Goal: Task Accomplishment & Management: Complete application form

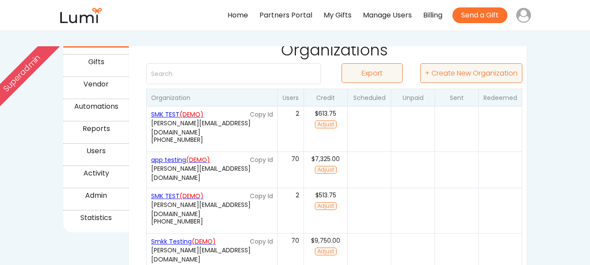
scroll to position [62, 0]
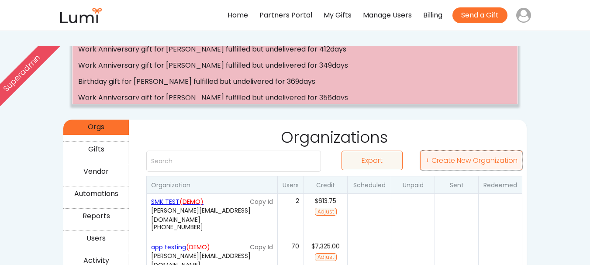
click at [472, 157] on button "+ Create New Organization" at bounding box center [471, 161] width 102 height 20
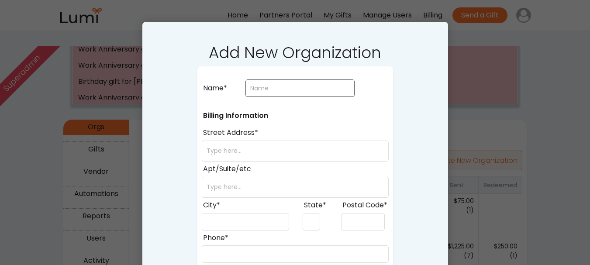
click at [287, 93] on input "input" at bounding box center [299, 87] width 109 height 17
type input "app"
select select ""PLACEHOLDER_1427118222253""
type input "app testing"
click at [260, 154] on input "input" at bounding box center [295, 151] width 187 height 21
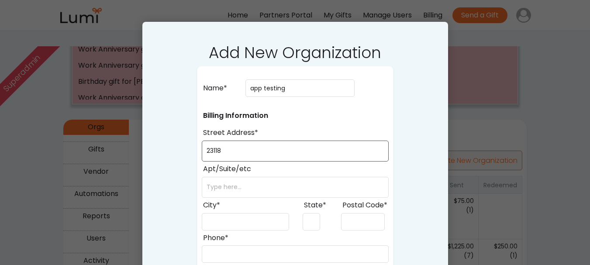
click at [259, 153] on input "input" at bounding box center [295, 151] width 187 height 21
click at [260, 152] on input "input" at bounding box center [295, 151] width 187 height 21
click at [270, 149] on input "input" at bounding box center [295, 151] width 187 height 21
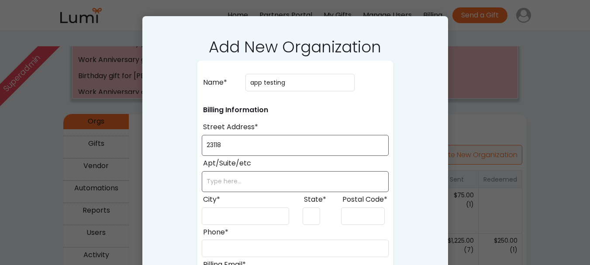
scroll to position [106, 0]
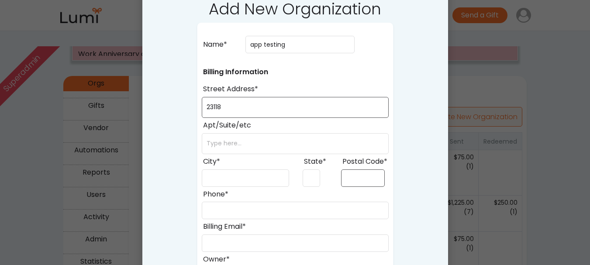
type input "23118"
click at [365, 180] on input "input" at bounding box center [363, 177] width 44 height 17
paste input "23118"
type input "23118"
click at [228, 143] on input "input" at bounding box center [295, 143] width 187 height 21
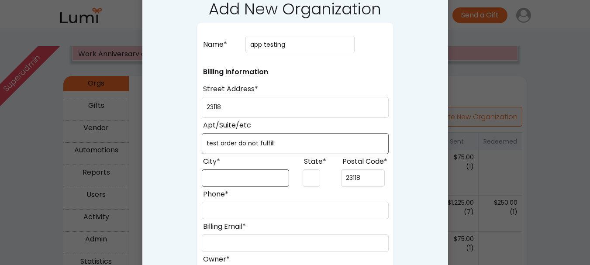
type input "test order do not fulfill"
click at [236, 175] on input "input" at bounding box center [245, 177] width 87 height 17
type input "arusha"
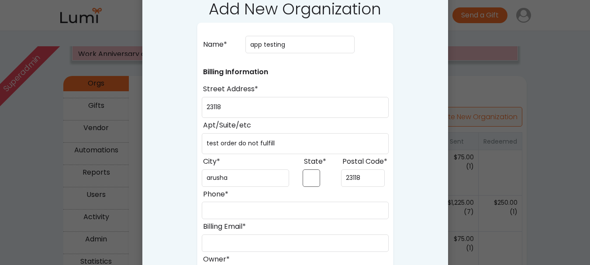
click at [309, 179] on input "input" at bounding box center [311, 177] width 17 height 17
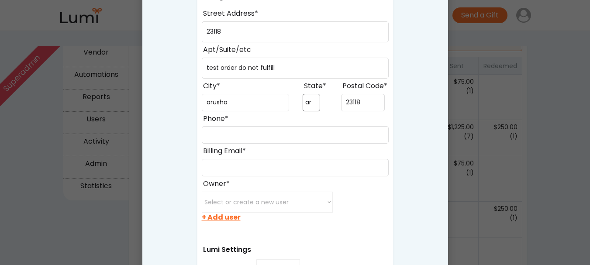
scroll to position [193, 0]
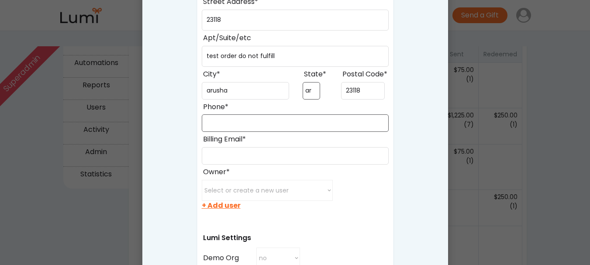
type input "ar"
click at [257, 124] on input "input" at bounding box center [295, 122] width 187 height 17
type input "(899) 898-8999"
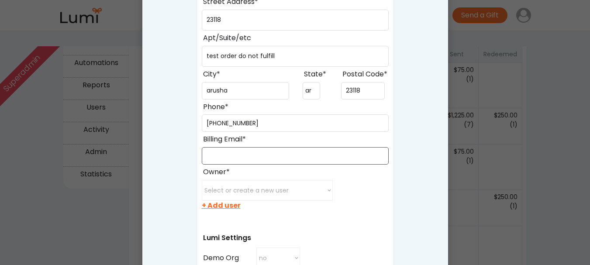
click at [260, 155] on input "input" at bounding box center [295, 155] width 187 height 17
click at [265, 188] on select "Select or create a new user minette@post.harvard.edu juanxu0529@gmail.com xichu…" at bounding box center [267, 190] width 131 height 21
select select ""1348695171700984260__LOOKUP__1755459544023x598385454177034800""
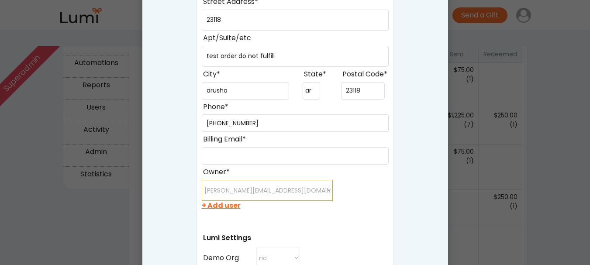
click at [202, 180] on select "Select or create a new user minette@post.harvard.edu juanxu0529@gmail.com xichu…" at bounding box center [267, 190] width 131 height 21
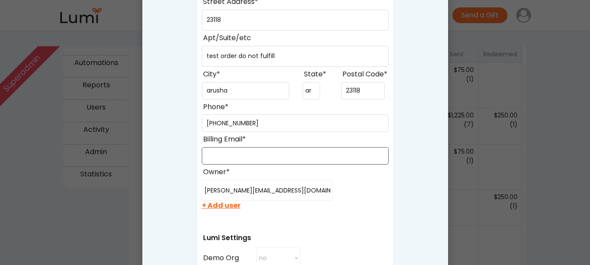
click at [265, 150] on input "input" at bounding box center [295, 155] width 187 height 17
paste input "[PERSON_NAME][EMAIL_ADDRESS][DOMAIN_NAME]"
drag, startPoint x: 250, startPoint y: 156, endPoint x: 239, endPoint y: 155, distance: 11.1
click at [239, 155] on input "input" at bounding box center [295, 155] width 187 height 17
click at [238, 155] on input "input" at bounding box center [295, 155] width 187 height 17
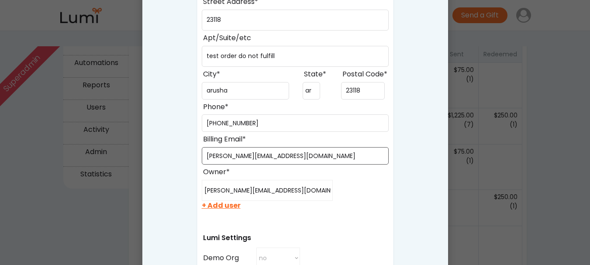
click at [244, 153] on input "input" at bounding box center [295, 155] width 187 height 17
type input "jackson+45@givelumi.com"
click at [303, 216] on div "Name* Billing Information Street Address* Apt/Suite/etc City* State* Postal Cod…" at bounding box center [295, 235] width 196 height 601
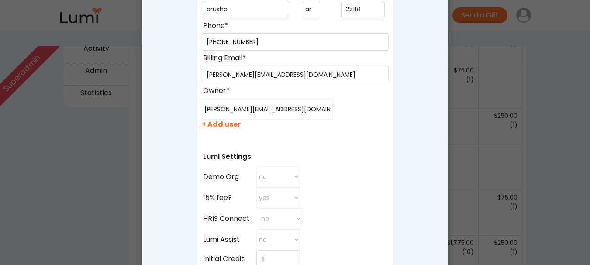
scroll to position [280, 0]
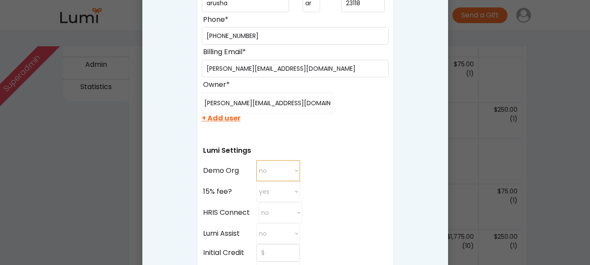
click at [290, 172] on select "no yes no" at bounding box center [278, 170] width 44 height 21
select select "true"
click at [256, 160] on select "no yes no" at bounding box center [278, 170] width 44 height 21
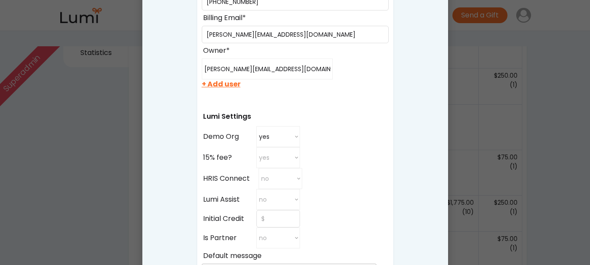
scroll to position [368, 0]
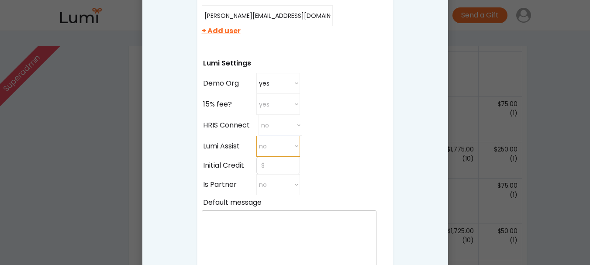
click at [287, 147] on select "no yes no" at bounding box center [278, 146] width 44 height 21
select select "true"
click at [256, 136] on select "no yes no" at bounding box center [278, 146] width 44 height 21
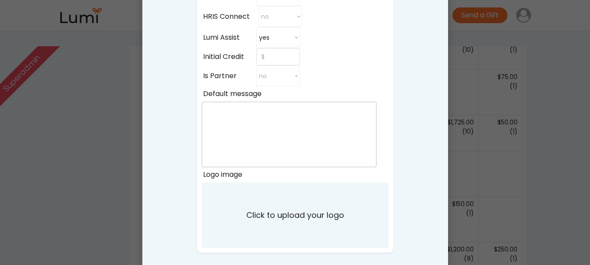
scroll to position [455, 0]
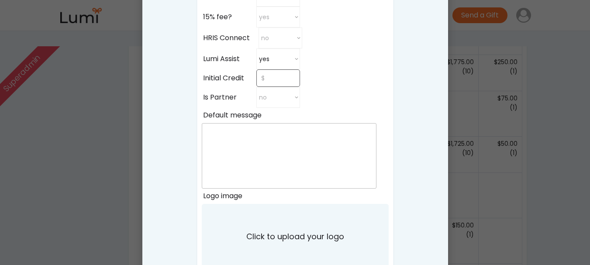
click at [265, 79] on input "input" at bounding box center [278, 77] width 44 height 17
type input "$10,000"
click at [315, 81] on div "Initial Credit" at bounding box center [263, 77] width 122 height 17
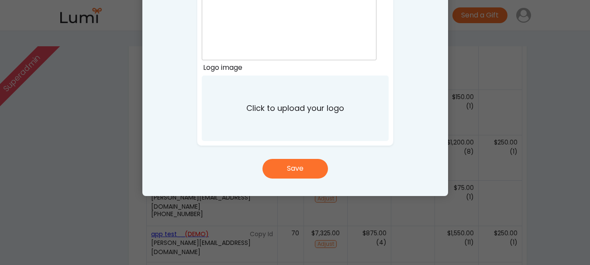
scroll to position [586, 0]
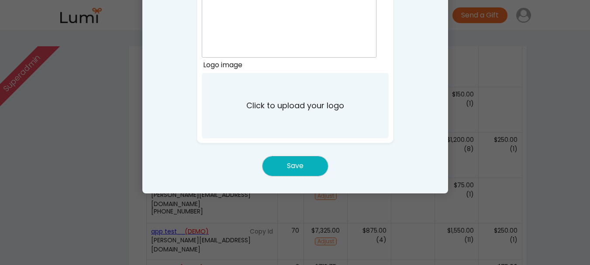
click at [306, 169] on button "Save" at bounding box center [294, 166] width 65 height 20
select select ""PLACEHOLDER_1427118222253""
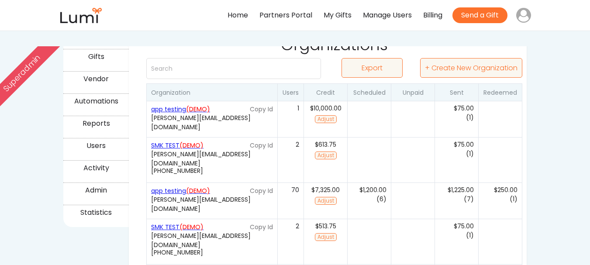
scroll to position [62, 0]
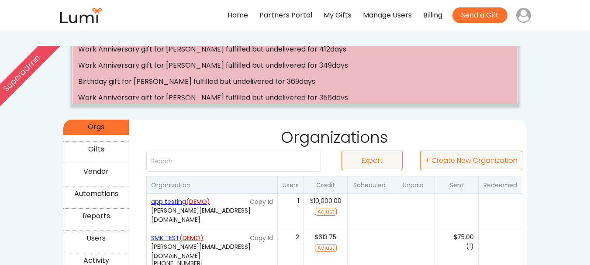
click at [410, 204] on div "(0)" at bounding box center [413, 211] width 44 height 36
type input "app testing"
type input "23118"
type input "test order do not fulfill"
type input "arusha"
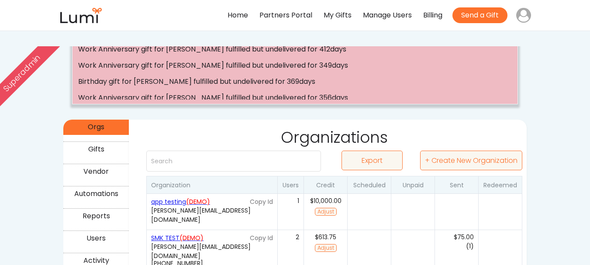
type input "ar"
type input "23118"
type input "(899) 898-8999"
type input "jackson+45@givelumi.com"
select select "true"
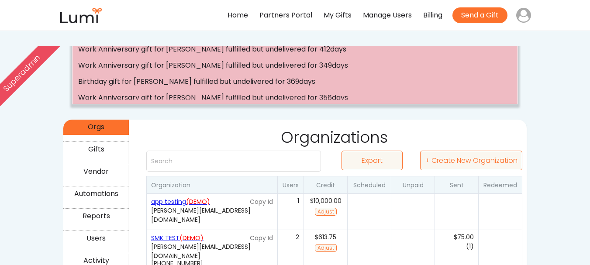
select select "true"
type input "$10,000"
select select "false"
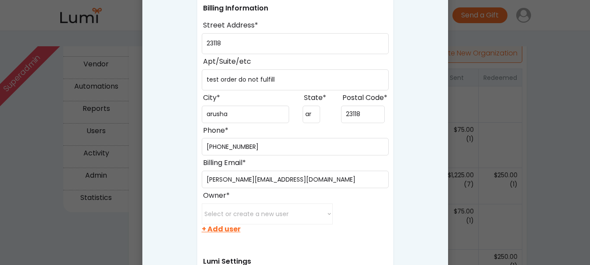
scroll to position [193, 0]
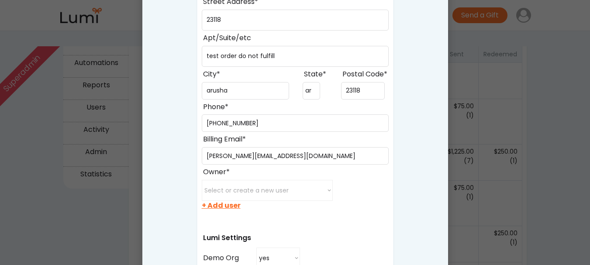
click at [553, 108] on div at bounding box center [295, 132] width 590 height 265
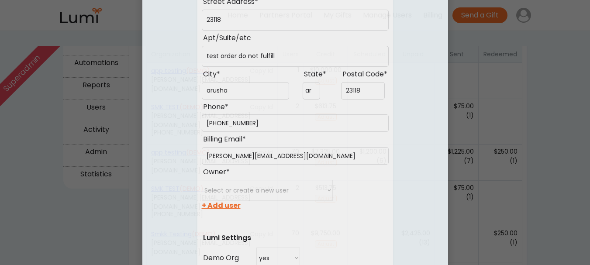
select select ""PLACEHOLDER_1427118222253""
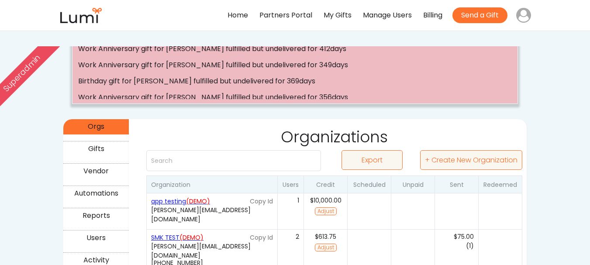
scroll to position [62, 0]
click at [183, 200] on div "app testing (DEMO)" at bounding box center [199, 201] width 96 height 9
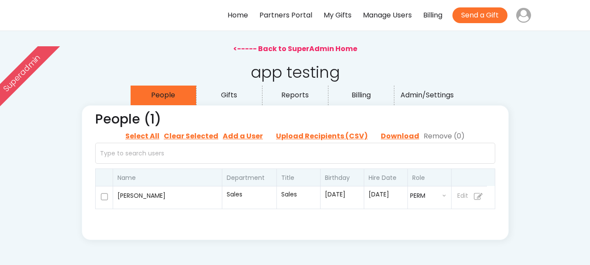
select select ""admin""
click at [319, 137] on input "file" at bounding box center [321, 136] width 109 height 13
type input "C:\fakepath\Final_Corrected_Emails_List.csv"
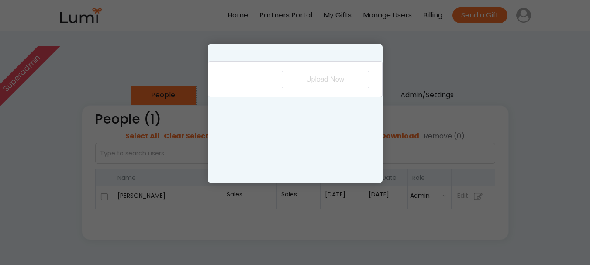
select select "first_name"
select select "last_name"
select select "birthday"
select select "email"
select select "manager_email"
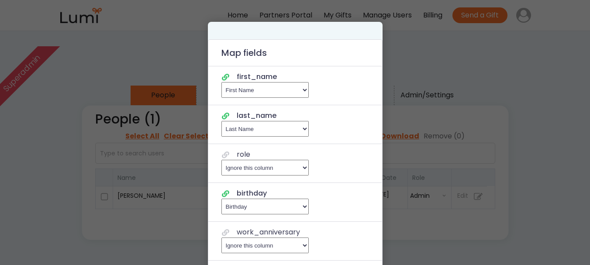
select select "first_name"
select select "last_name"
select select "birthday"
select select "email"
select select "manager_email"
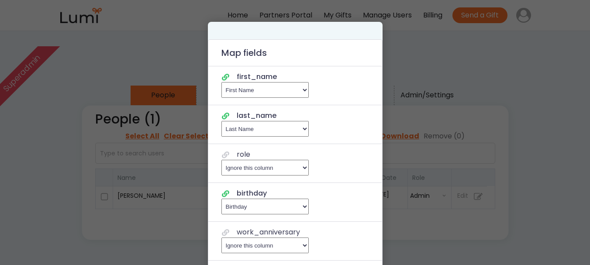
click at [252, 164] on select "Ignore this column , Email , First Name , Last Name , Title , Department , Star…" at bounding box center [264, 168] width 87 height 16
select select "title"
click at [221, 160] on select "Ignore this column , Email , First Name , Last Name , Title , Department , Star…" at bounding box center [264, 168] width 87 height 16
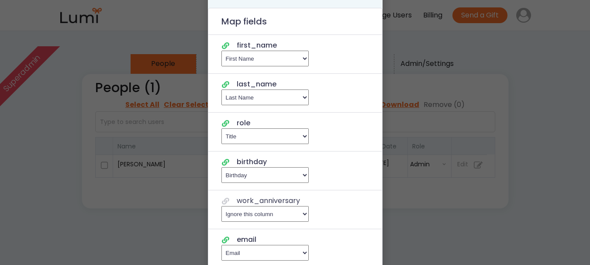
scroll to position [87, 0]
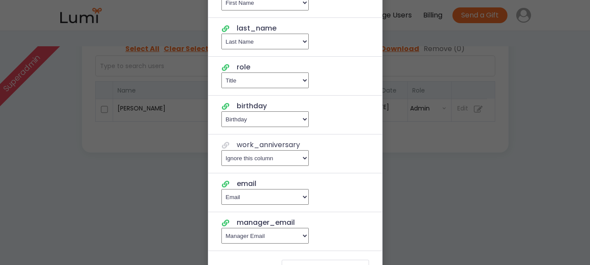
click at [285, 157] on select "Ignore this column , Email , First Name , Last Name , Title , Department , Star…" at bounding box center [264, 158] width 87 height 16
select select "hire_date"
click at [221, 150] on select "Ignore this column , Email , First Name , Last Name , Title , Department , Star…" at bounding box center [264, 158] width 87 height 16
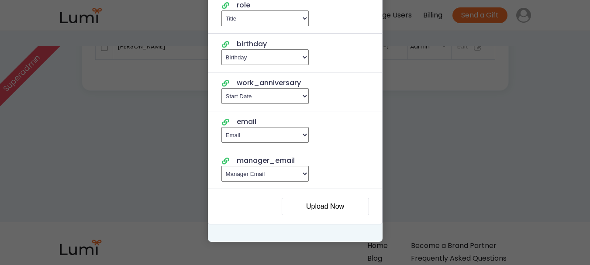
scroll to position [175, 0]
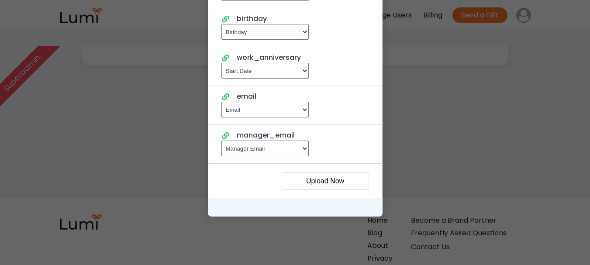
click at [338, 179] on button "Upload Now" at bounding box center [325, 180] width 87 height 17
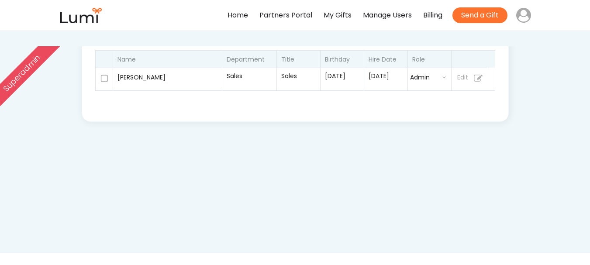
scroll to position [44, 0]
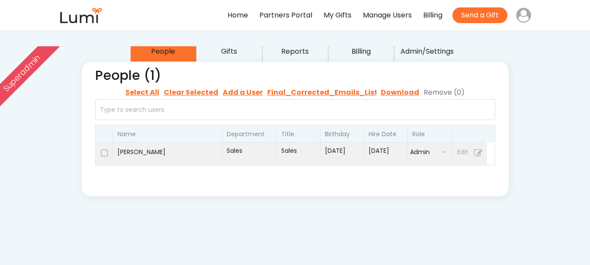
select select ""recipient""
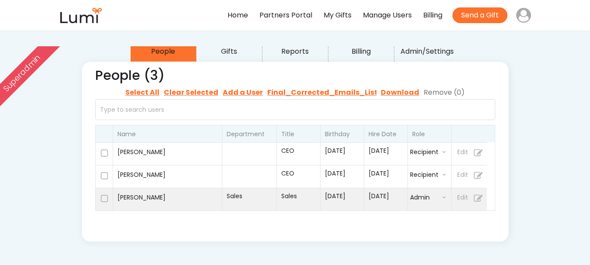
select select ""recipient""
select select ""admin""
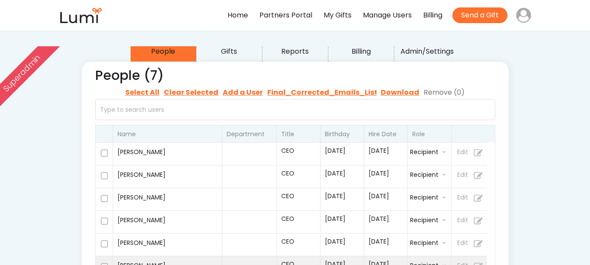
scroll to position [131, 0]
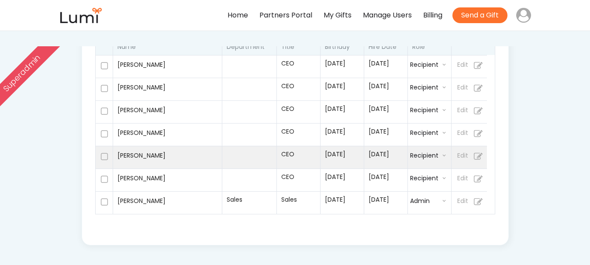
click at [181, 157] on div "[PERSON_NAME]" at bounding box center [167, 156] width 100 height 15
select select ""recipient""
select select "false"
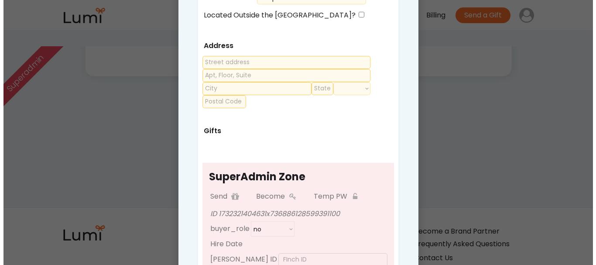
scroll to position [349, 0]
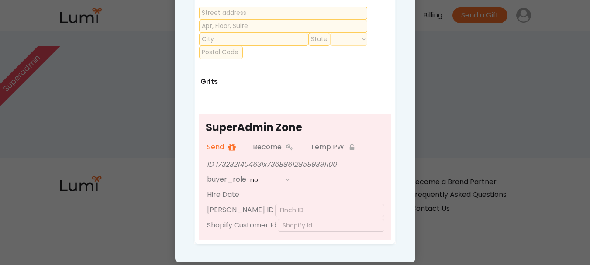
click at [236, 144] on button at bounding box center [231, 147] width 13 height 13
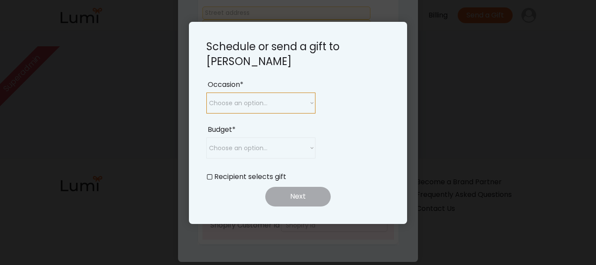
click at [275, 96] on select "Choose an option... Birthday Work Anniversary Welcome to the Team Year End Appr…" at bounding box center [260, 103] width 109 height 21
select select ""work_anniversary""
click at [206, 93] on select "Choose an option... Birthday Work Anniversary Welcome to the Team Year End Appr…" at bounding box center [260, 103] width 109 height 21
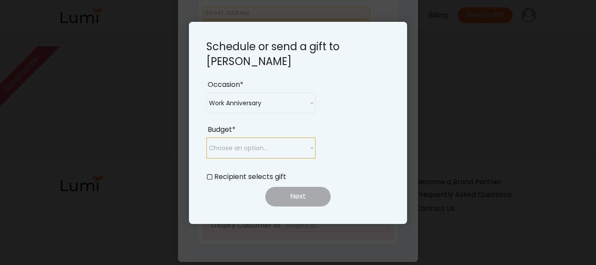
click at [265, 143] on select "Choose an option... $25 $50 $75 $100 $150 $200 $250 $300" at bounding box center [260, 148] width 109 height 21
select select ""250_""
click at [206, 138] on select "Choose an option... $25 $50 $75 $100 $150 $200 $250 $300" at bounding box center [260, 148] width 109 height 21
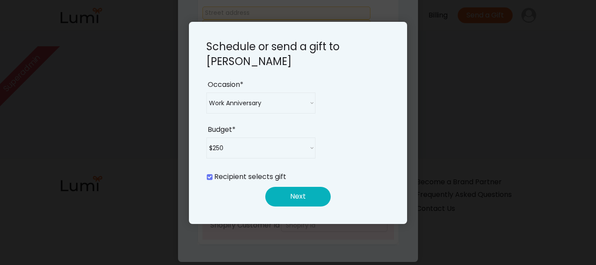
click at [296, 199] on button "Next" at bounding box center [297, 197] width 65 height 20
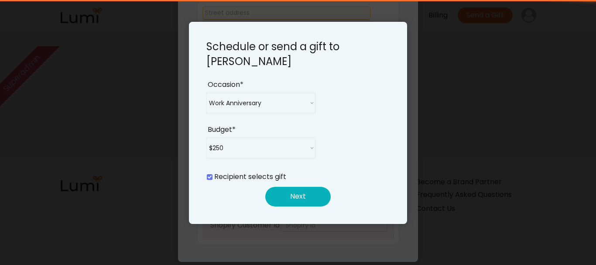
select select ""recipient""
select select
select select ""recipient""
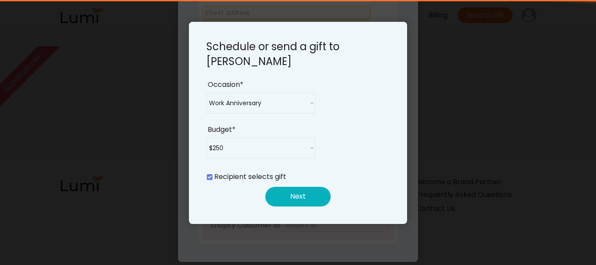
select select ""admin""
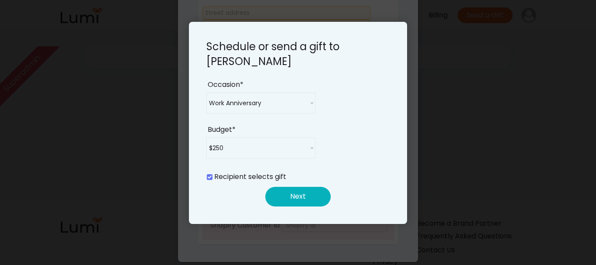
scroll to position [391, 0]
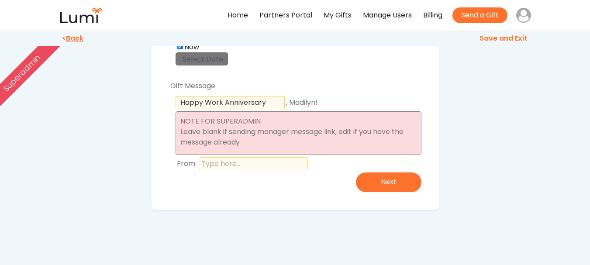
scroll to position [87, 0]
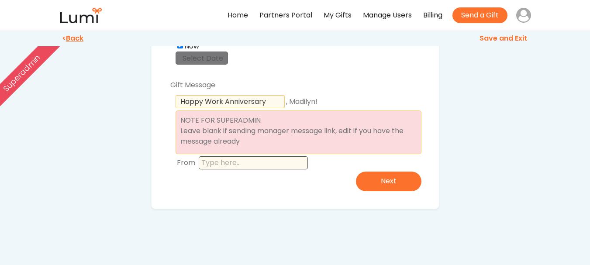
click at [235, 162] on input "input" at bounding box center [253, 162] width 109 height 13
type input "Temu"
click at [294, 133] on textarea at bounding box center [298, 132] width 246 height 44
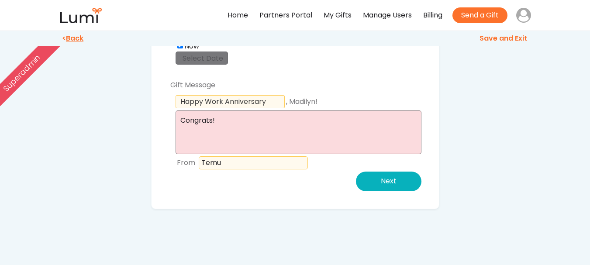
type textarea "Congrats!"
click at [389, 182] on button "Next" at bounding box center [388, 182] width 65 height 20
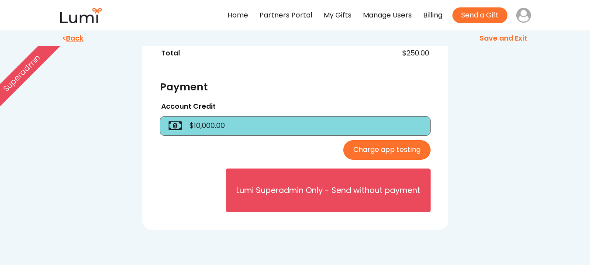
scroll to position [306, 0]
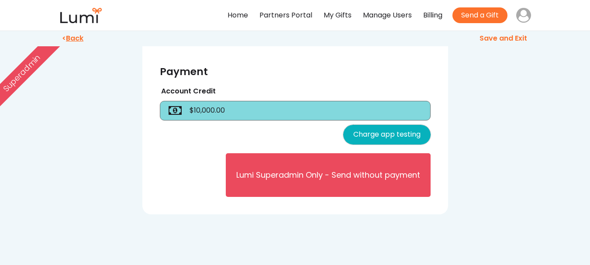
click at [412, 144] on button "Charge app testing" at bounding box center [386, 135] width 87 height 20
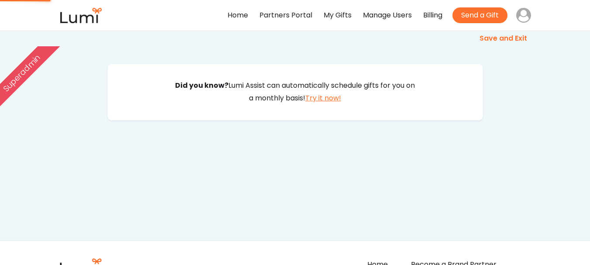
scroll to position [0, 0]
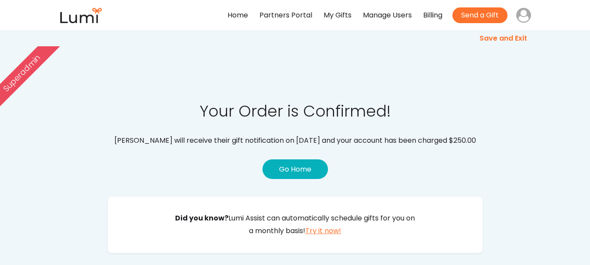
click at [306, 175] on button "Go Home" at bounding box center [294, 169] width 65 height 20
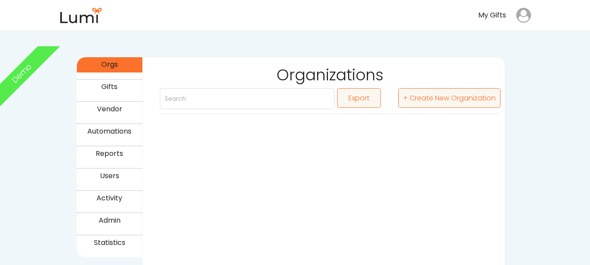
click at [122, 60] on div "Orgs" at bounding box center [109, 64] width 63 height 13
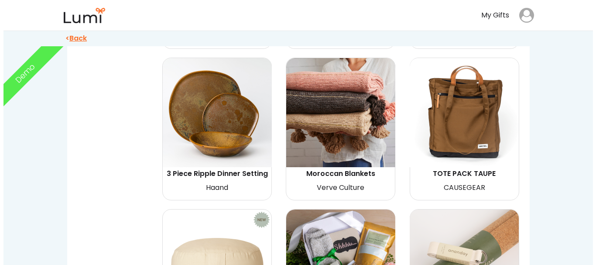
scroll to position [437, 0]
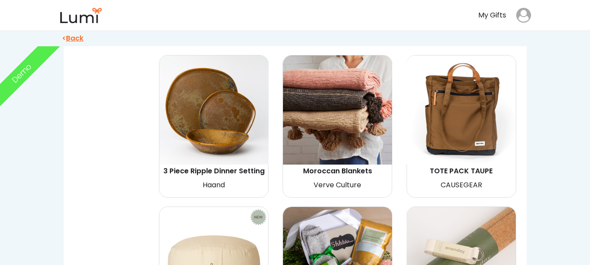
click at [354, 127] on img at bounding box center [337, 109] width 109 height 109
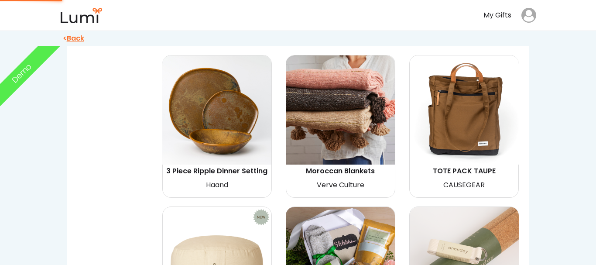
select select "{"_class":"StaticObject","data":{"_[URL][DOMAIN_NAME]":"gid://shopify/ProductVa…"
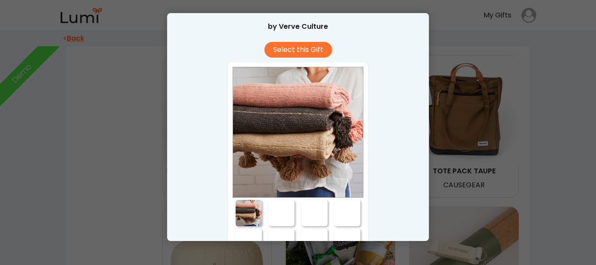
scroll to position [0, 0]
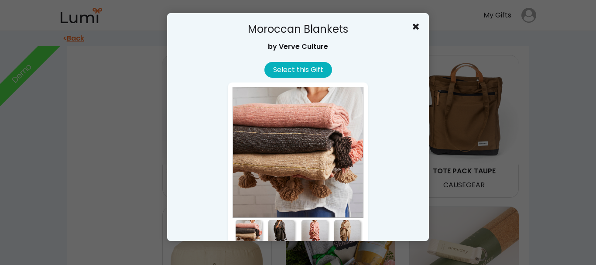
click at [297, 68] on button "Select this Gift" at bounding box center [299, 70] width 68 height 16
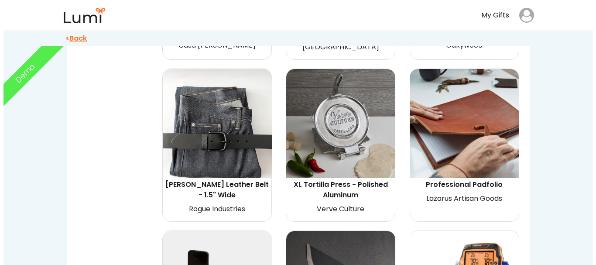
scroll to position [873, 0]
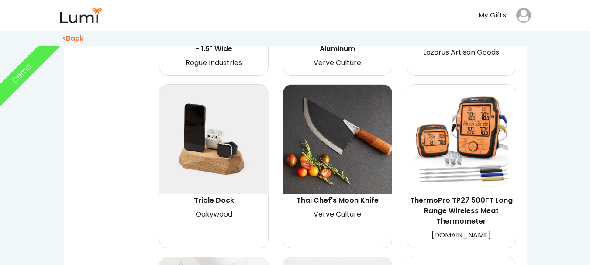
click at [354, 132] on img at bounding box center [337, 139] width 109 height 109
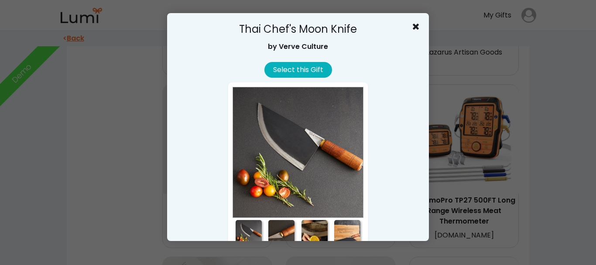
click at [299, 71] on button "Select this Gift" at bounding box center [299, 70] width 68 height 16
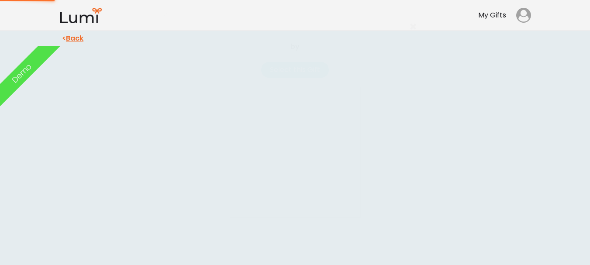
scroll to position [0, 0]
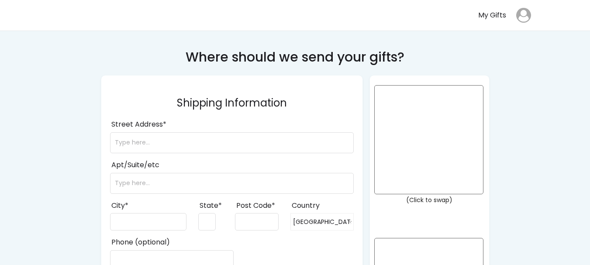
select select ""1348695171700984260__LOOKUP__1708985228834x169246185333063360""
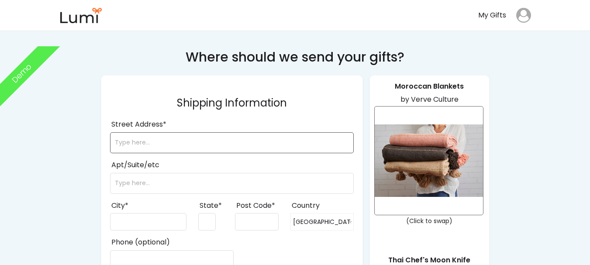
click at [127, 138] on input "input" at bounding box center [232, 142] width 244 height 21
type input "23118"
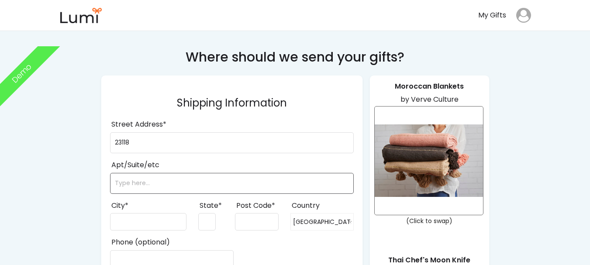
click at [160, 180] on input "input" at bounding box center [232, 183] width 244 height 21
type input "test order do not fulfill"
click at [156, 221] on input "input" at bounding box center [148, 221] width 76 height 17
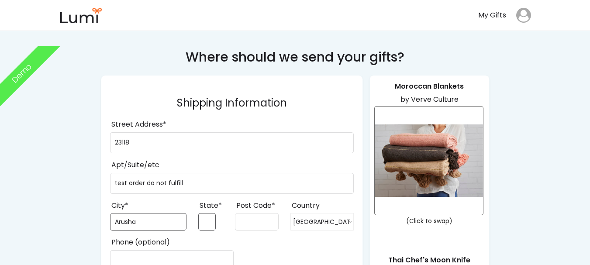
type input "Arusha"
click at [206, 220] on input "input" at bounding box center [206, 221] width 17 height 17
type input "AR"
click at [250, 218] on input "input" at bounding box center [257, 221] width 44 height 17
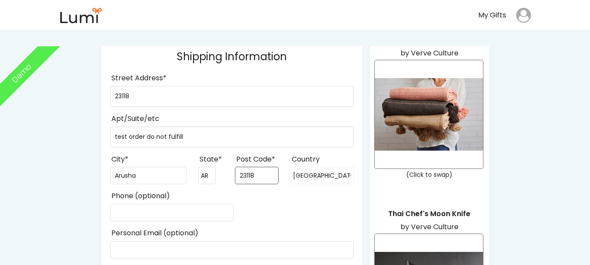
scroll to position [87, 0]
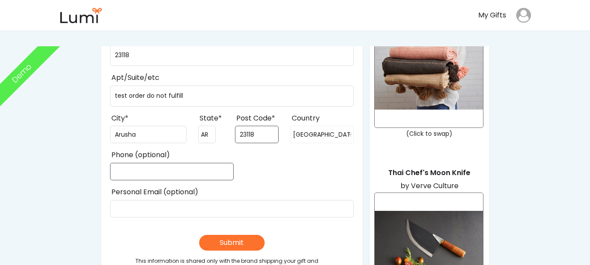
type input "23118"
click at [155, 164] on input "input" at bounding box center [172, 171] width 124 height 17
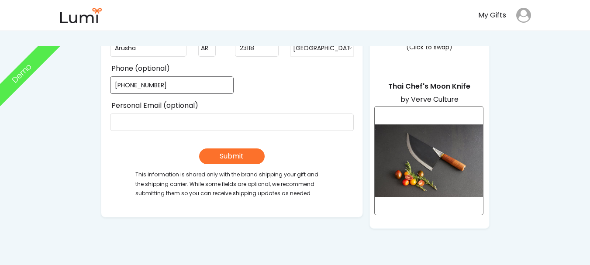
scroll to position [175, 0]
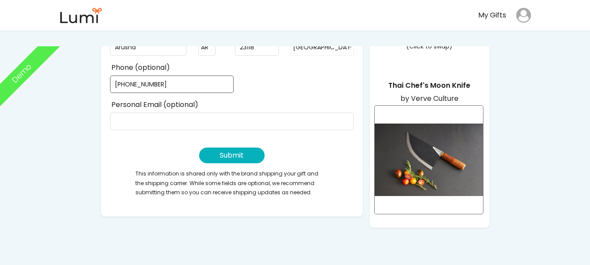
type input "(894) 848-4849"
click at [230, 152] on button "Submit" at bounding box center [231, 156] width 65 height 16
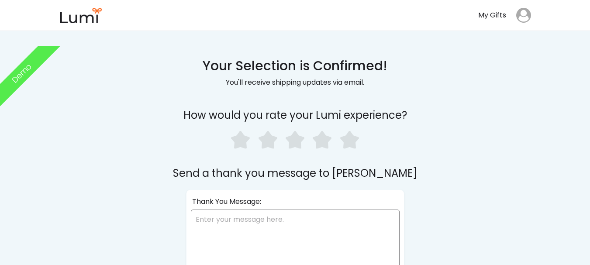
click at [351, 142] on use at bounding box center [349, 140] width 19 height 18
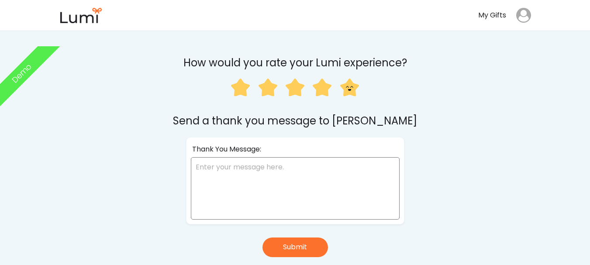
scroll to position [131, 0]
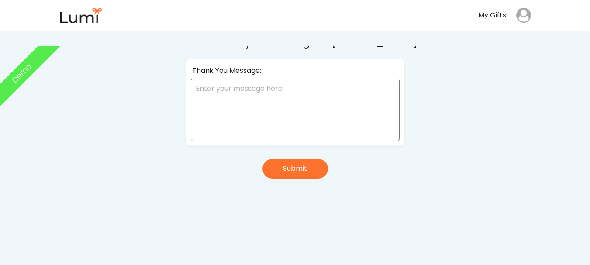
drag, startPoint x: 333, startPoint y: 178, endPoint x: 320, endPoint y: 175, distance: 12.9
click at [321, 175] on div "Your Selection is Confirmed! You'll receive shipping updates via email. How wou…" at bounding box center [294, 84] width 375 height 430
click at [303, 163] on button "Submit" at bounding box center [294, 169] width 65 height 20
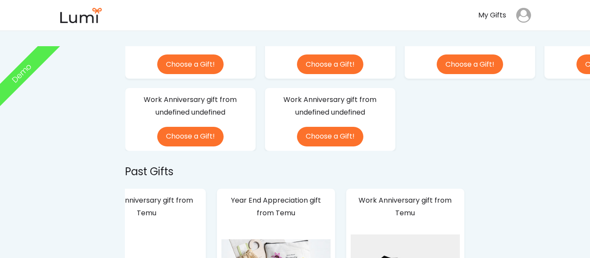
scroll to position [94, 0]
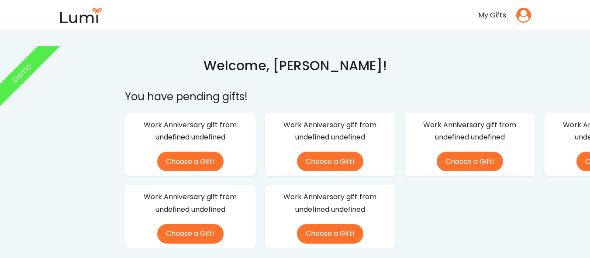
click at [523, 16] on icon at bounding box center [523, 15] width 15 height 15
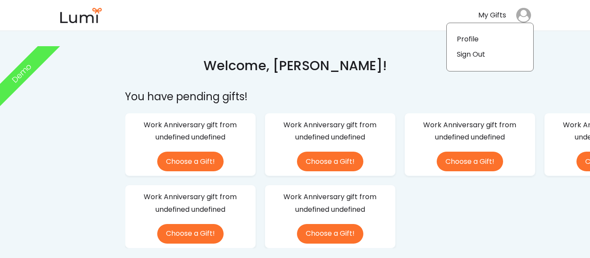
click at [477, 56] on div "Sign Out" at bounding box center [471, 54] width 28 height 13
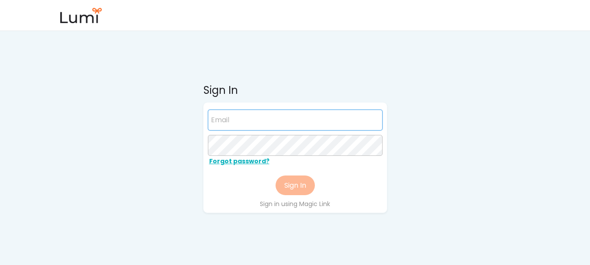
paste input "jackson@givelumi.com"
type input "jackson@givelumi.com"
click at [444, 138] on div "Sign In jackson@givelumi.com Forgot password? Sign In Sign in using Magic Link" at bounding box center [294, 218] width 375 height 437
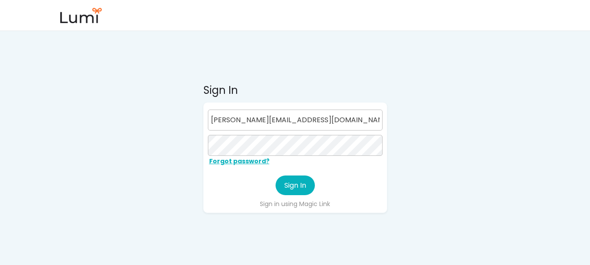
click at [297, 184] on button "Sign In" at bounding box center [294, 185] width 39 height 20
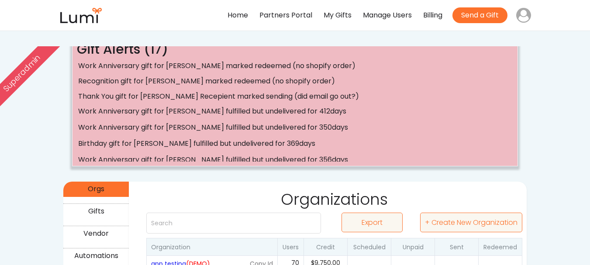
scroll to position [131, 0]
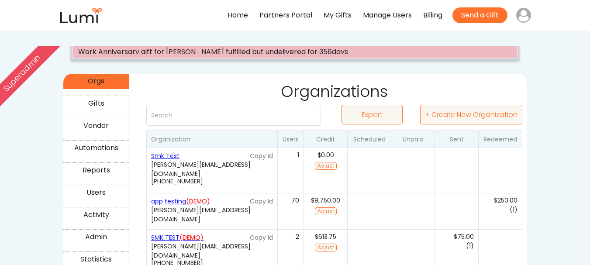
scroll to position [147, 0]
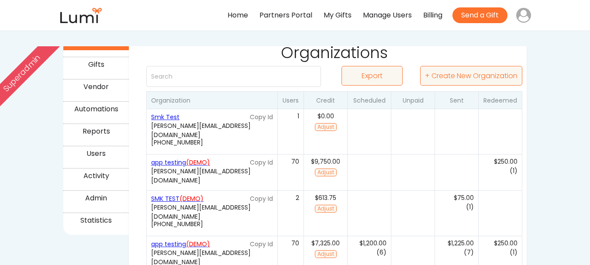
click at [375, 120] on div "(0)" at bounding box center [369, 131] width 44 height 45
select select "false"
select select "true"
select select ""no""
select select "false"
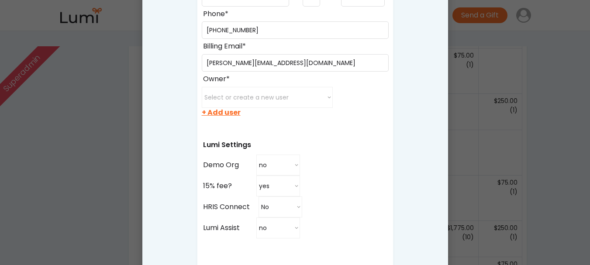
scroll to position [452, 0]
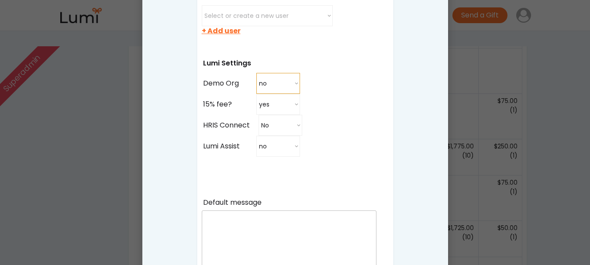
drag, startPoint x: 274, startPoint y: 81, endPoint x: 275, endPoint y: 87, distance: 5.9
click at [274, 81] on select "no yes no" at bounding box center [278, 83] width 44 height 21
select select "true"
click at [256, 73] on select "no yes no" at bounding box center [278, 83] width 44 height 21
click at [558, 69] on div at bounding box center [295, 132] width 590 height 265
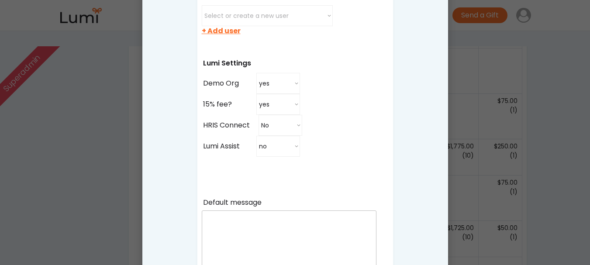
select select ""PLACEHOLDER_1427118222253""
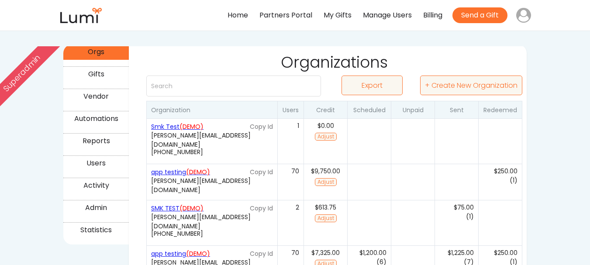
scroll to position [147, 0]
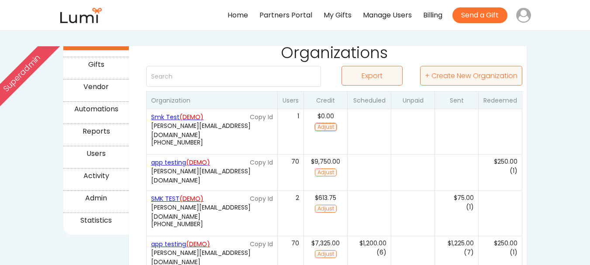
click at [328, 126] on button "Adjust" at bounding box center [326, 127] width 22 height 8
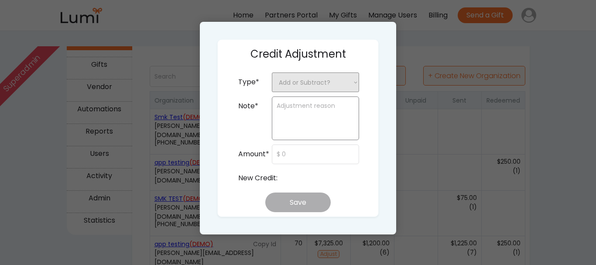
click at [318, 82] on select "Add or Subtract? + Add Credit - Subtract Credit" at bounding box center [315, 82] width 87 height 20
select select ""__add_credit""
click at [272, 72] on select "Add or Subtract? + Add Credit - Subtract Credit" at bounding box center [315, 82] width 87 height 20
click at [307, 121] on textarea at bounding box center [315, 118] width 87 height 44
type textarea "smk test"
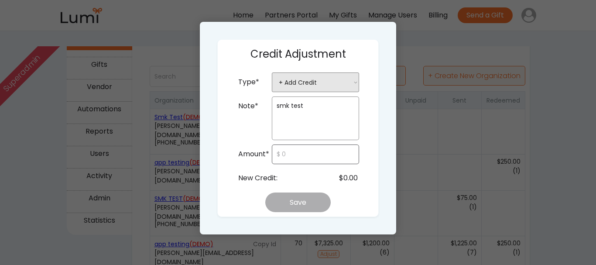
click at [301, 153] on input "input" at bounding box center [315, 154] width 87 height 20
type input "$600"
click at [350, 193] on div "Credit Adjustment Type* Add or Subtract? + Add Credit - Subtract Credit Note* s…" at bounding box center [298, 128] width 162 height 178
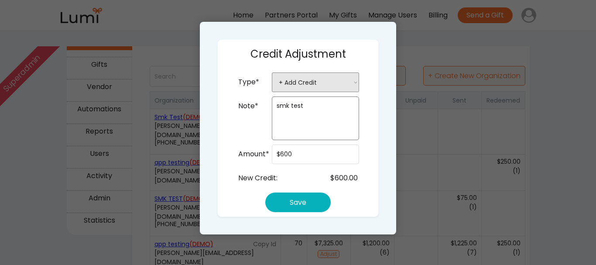
click at [309, 204] on button "Save" at bounding box center [297, 203] width 65 height 20
select select ""PLACEHOLDER_1427118222253""
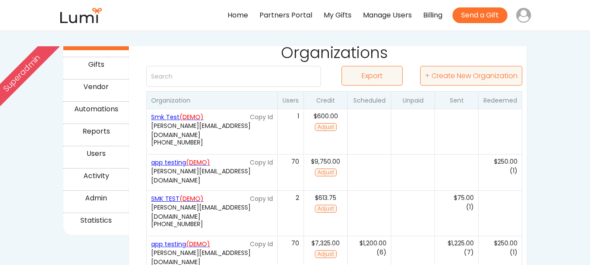
click at [95, 109] on div "Automations" at bounding box center [96, 109] width 63 height 13
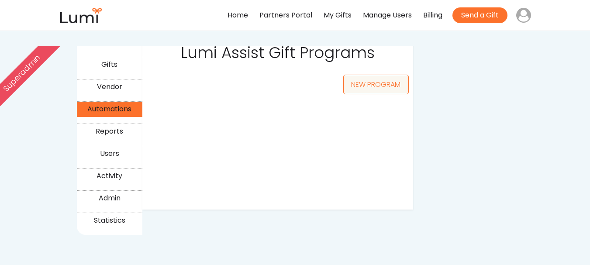
select select ""50_""
select select ""25_""
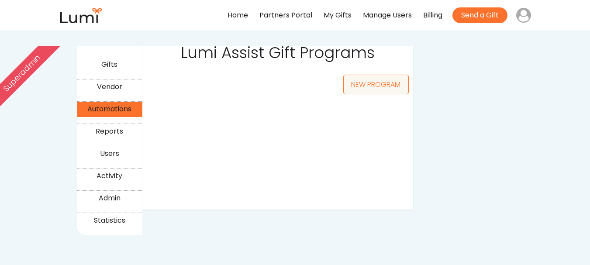
select select ""25_""
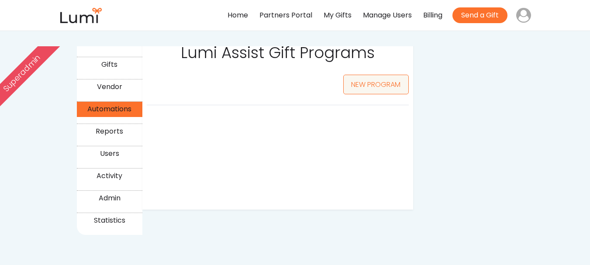
select select ""25_""
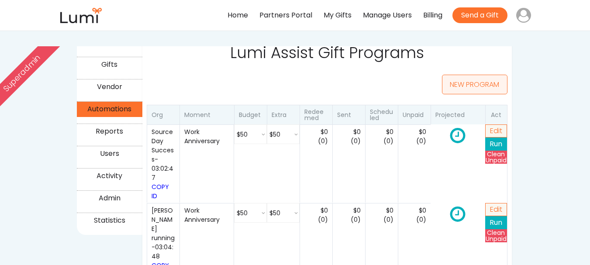
click at [464, 87] on button "NEW PROGRAM" at bounding box center [474, 85] width 65 height 20
select select ""25_""
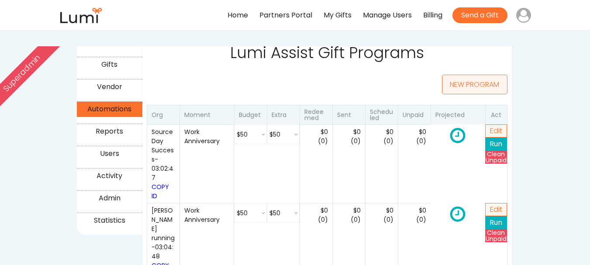
select select ""25_""
select select ""250_""
select select ""25_""
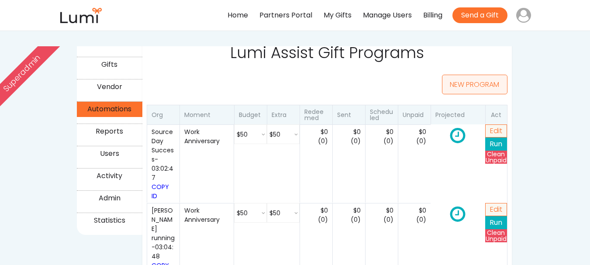
select select ""25_""
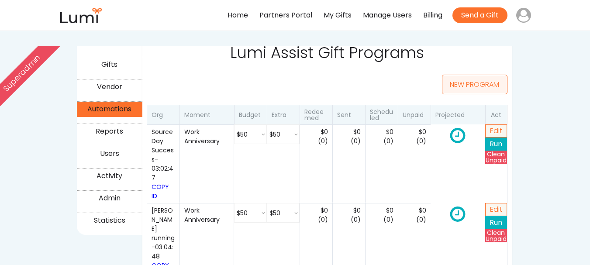
select select ""25_""
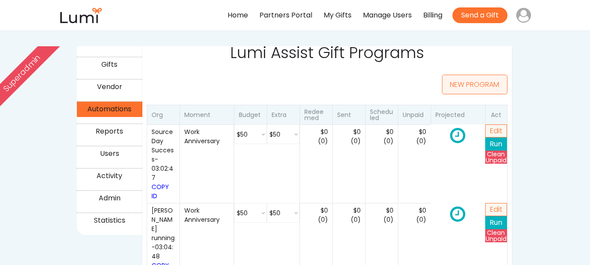
select select ""25_""
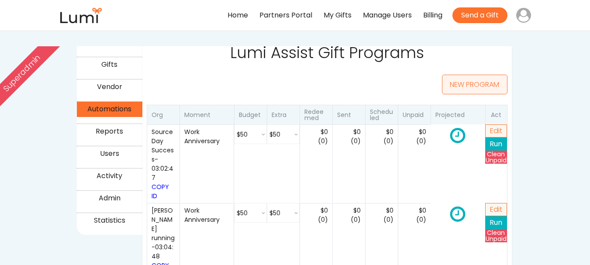
select select ""25_""
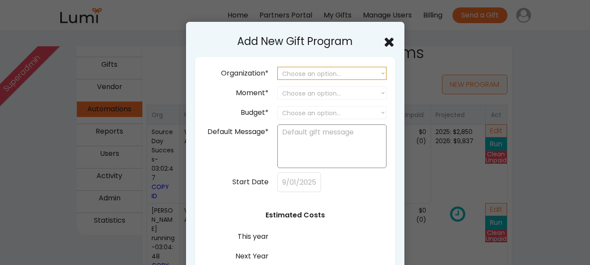
click at [326, 76] on select "Choose an option... SourceDay Lumi SIJO Steve Invoice Test HubSpot test org App…" at bounding box center [331, 73] width 109 height 13
select select ""1348695171700984260__LOOKUP__1756733017002x141500897988706300""
click at [277, 67] on select "Choose an option... SourceDay Lumi SIJO Steve Invoice Test HubSpot test org App…" at bounding box center [331, 73] width 109 height 13
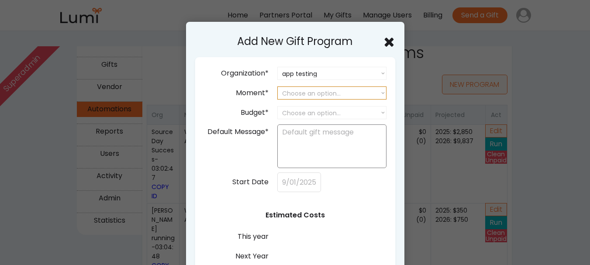
click at [326, 91] on select "Choose an option... Birthday Work Anniversary Welcome to the Team Year End Appr…" at bounding box center [331, 92] width 109 height 13
select select ""work_anniversary""
click at [277, 86] on select "Choose an option... Birthday Work Anniversary Welcome to the Team Year End Appr…" at bounding box center [331, 92] width 109 height 13
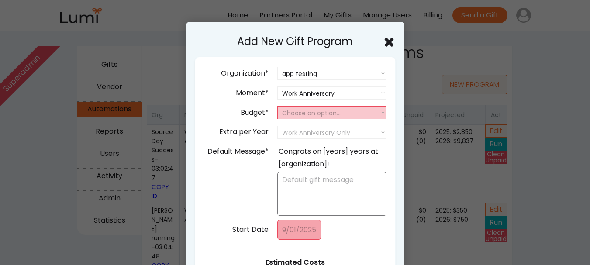
click at [328, 113] on select "Choose an option... 25 50 75 100 150 200 250 300" at bounding box center [331, 112] width 109 height 13
select select "25"
click at [277, 106] on select "Choose an option... 25 50 75 100 150 200 250 300" at bounding box center [331, 112] width 109 height 13
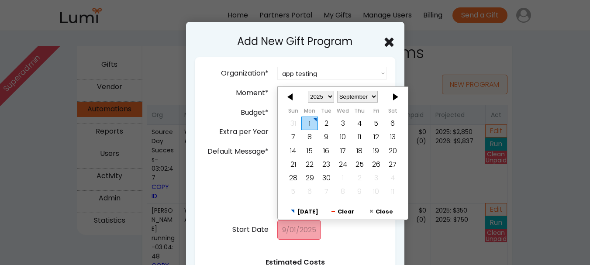
click at [306, 120] on div "1" at bounding box center [309, 124] width 17 height 14
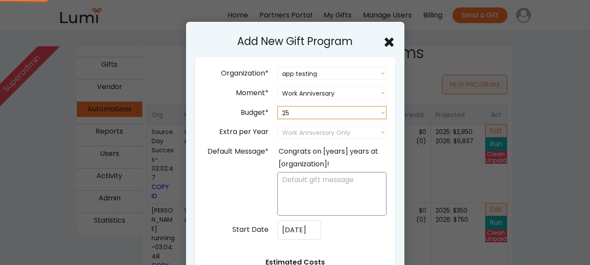
click at [314, 114] on select "Choose an option... 25 50 75 100 150 200 250 300" at bounding box center [331, 112] width 109 height 13
click at [253, 115] on div "Budget*" at bounding box center [255, 113] width 28 height 13
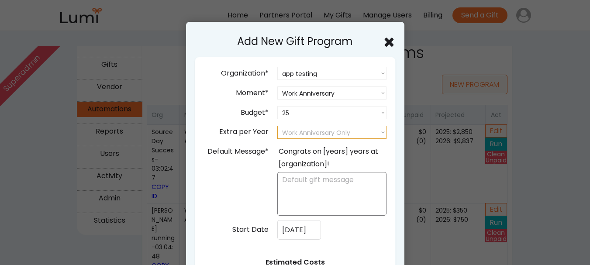
click at [299, 127] on select "Work Anniversary Only 25 50 75 100 150 200 250 300" at bounding box center [331, 132] width 109 height 13
click at [248, 126] on div "Extra per Year" at bounding box center [243, 132] width 49 height 13
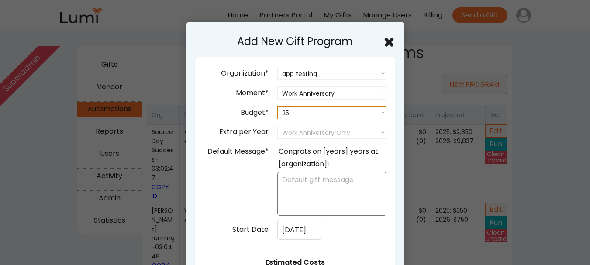
click at [361, 112] on select "Choose an option... 25 50 75 100 150 200 250 300" at bounding box center [331, 112] width 109 height 13
click at [277, 106] on select "Choose an option... 25 50 75 100 150 200 250 300" at bounding box center [331, 112] width 109 height 13
click at [292, 228] on input "9/01/2025" at bounding box center [299, 230] width 44 height 20
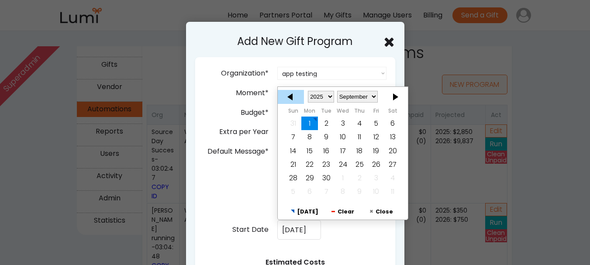
click at [293, 97] on div at bounding box center [291, 96] width 26 height 14
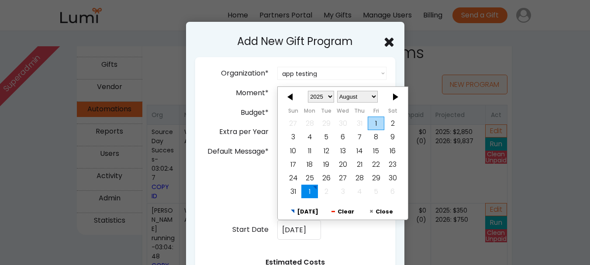
click at [293, 97] on div at bounding box center [291, 96] width 26 height 14
click at [330, 123] on div "1" at bounding box center [326, 124] width 17 height 14
type input "7/01/2025"
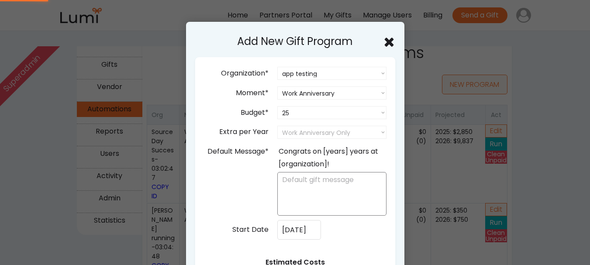
click at [297, 150] on div "Congrats on [years] years at [organization]!" at bounding box center [332, 157] width 107 height 25
copy div "Congrats"
click at [302, 208] on textarea at bounding box center [331, 194] width 109 height 44
paste textarea "Congrats"
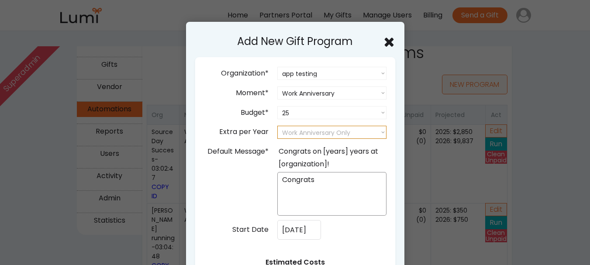
type textarea "Congrats"
click at [304, 129] on select "Work Anniversary Only 25 50 75 100 150 200 250 300" at bounding box center [331, 132] width 109 height 13
select select "25"
click at [277, 126] on select "Work Anniversary Only 25 50 75 100 150 200 250 300" at bounding box center [331, 132] width 109 height 13
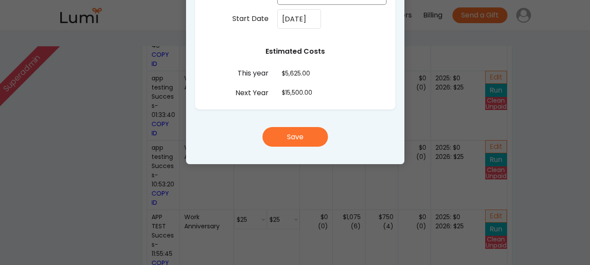
scroll to position [365, 0]
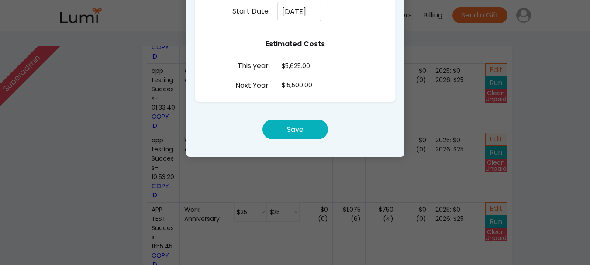
click at [311, 132] on button "Save" at bounding box center [294, 130] width 65 height 20
select select ""PLACEHOLDER_1427118222253""
select select ""25_""
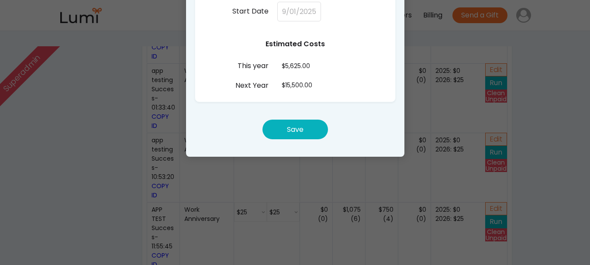
select select ""25_""
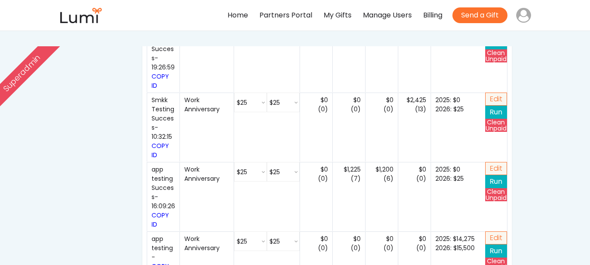
scroll to position [1630, 0]
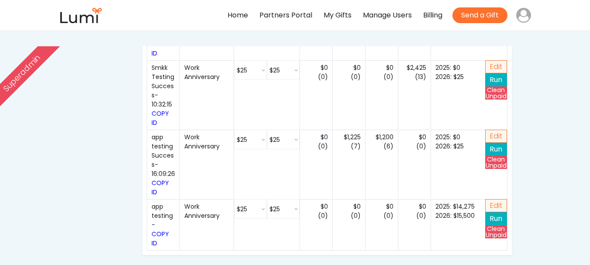
click at [493, 212] on button "Run" at bounding box center [496, 218] width 22 height 13
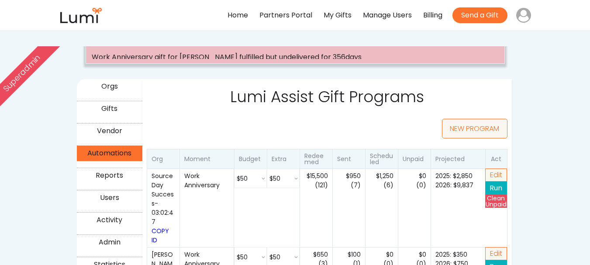
scroll to position [0, 0]
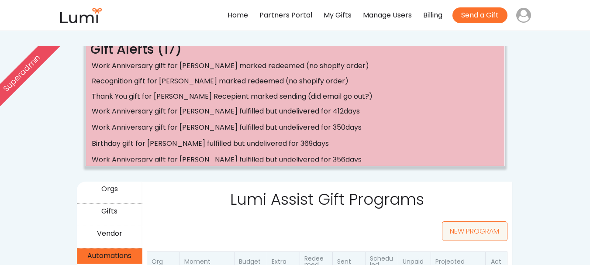
click at [115, 191] on div "Orgs" at bounding box center [109, 189] width 63 height 13
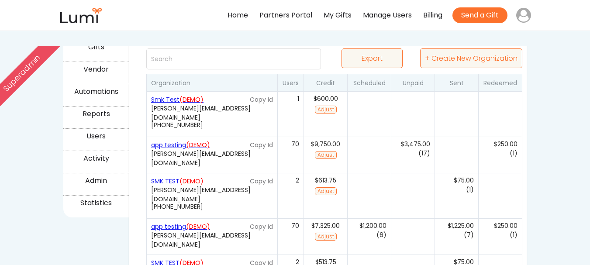
scroll to position [175, 0]
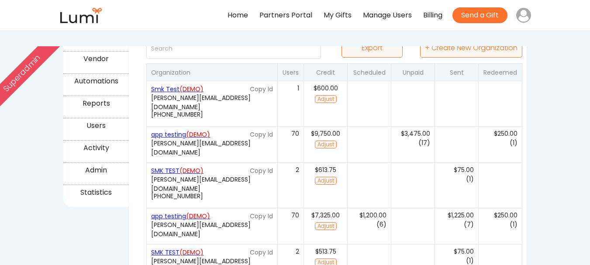
click at [195, 133] on font "(DEMO)" at bounding box center [198, 134] width 24 height 9
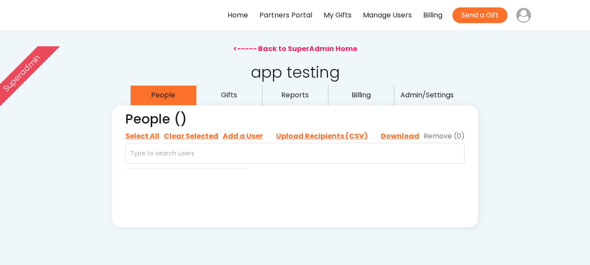
select select ""recipient""
select select ""buyer""
select select ""recipient""
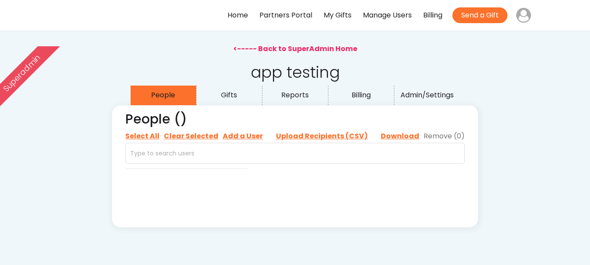
select select ""buyer""
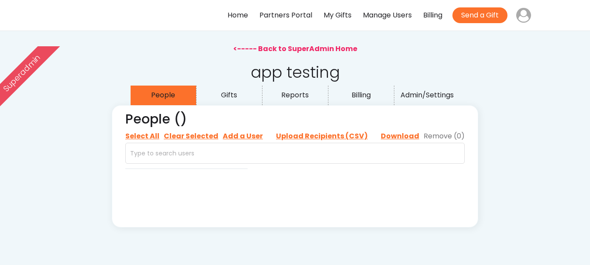
select select ""buyer""
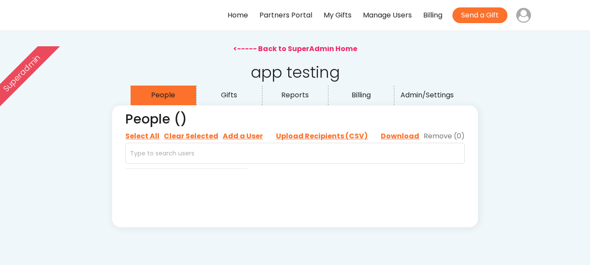
select select ""buyer""
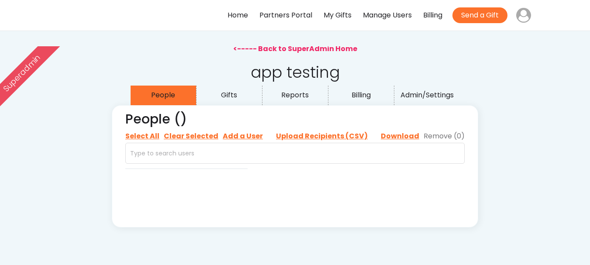
select select ""buyer""
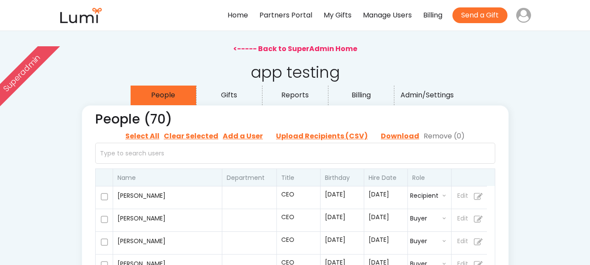
click at [432, 97] on div "Admin/Settings" at bounding box center [426, 95] width 63 height 13
select select "12"
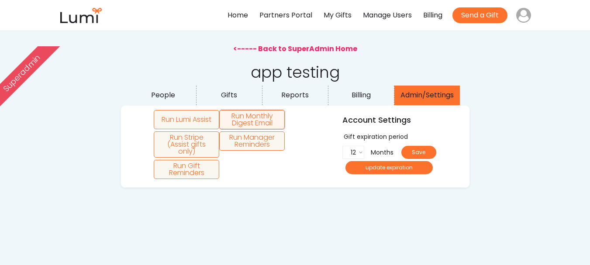
click at [257, 121] on button "Run Monthly Digest Email" at bounding box center [251, 119] width 65 height 19
